Goal: Task Accomplishment & Management: Complete application form

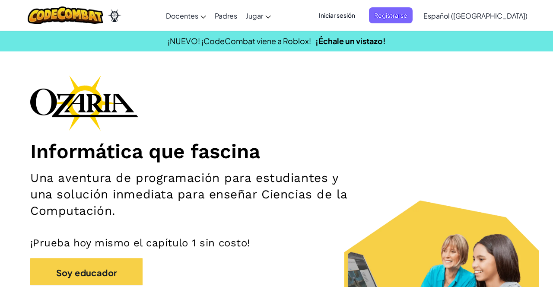
click at [359, 30] on div "[MEDICAL_DATA] la navigación Docentes Crear Cuenta Gratis Soluciones para Escue…" at bounding box center [276, 15] width 557 height 31
click at [348, 21] on span "Iniciar sesión" at bounding box center [336, 15] width 47 height 16
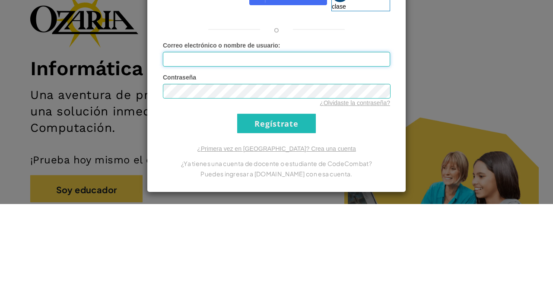
type input "[EMAIL_ADDRESS][DOMAIN_NAME]"
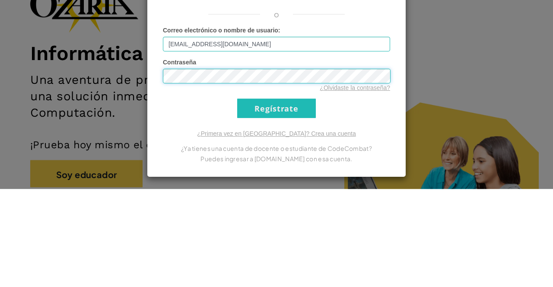
click at [237, 196] on input "Regístrate" at bounding box center [276, 205] width 79 height 19
click at [281, 198] on input "Regístrate" at bounding box center [276, 205] width 79 height 19
